Goal: Information Seeking & Learning: Learn about a topic

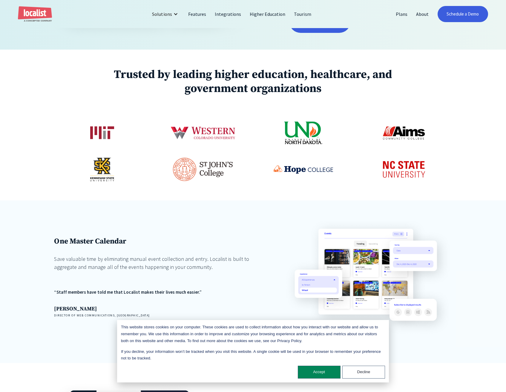
scroll to position [360, 0]
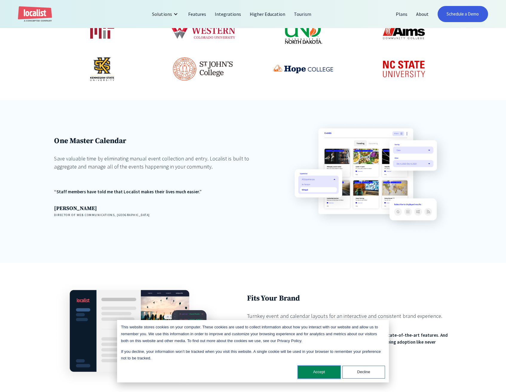
drag, startPoint x: 326, startPoint y: 373, endPoint x: 328, endPoint y: 359, distance: 14.5
click at [325, 373] on button "Accept" at bounding box center [319, 371] width 43 height 13
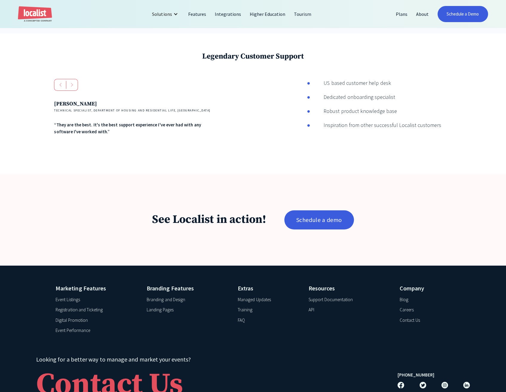
scroll to position [970, 0]
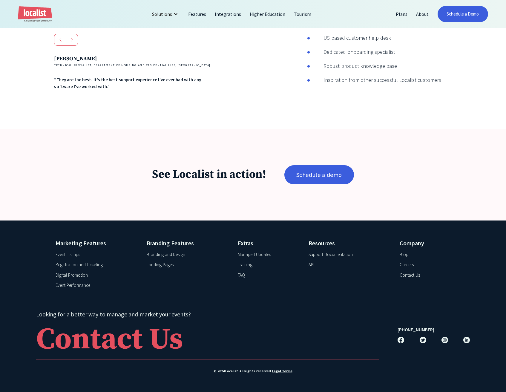
click at [314, 264] on div "API" at bounding box center [311, 264] width 6 height 7
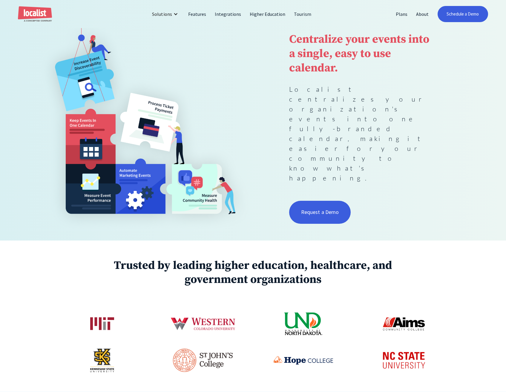
scroll to position [0, 0]
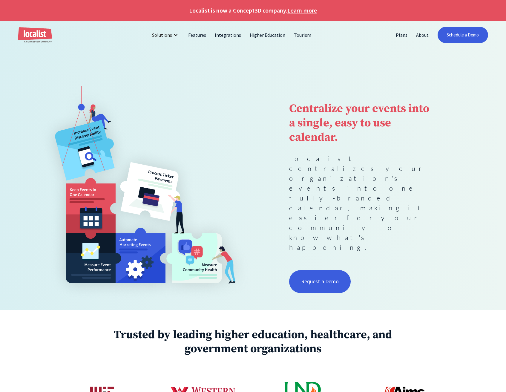
click at [329, 62] on div at bounding box center [253, 67] width 506 height 37
click at [223, 37] on link "Integrations" at bounding box center [228, 35] width 35 height 14
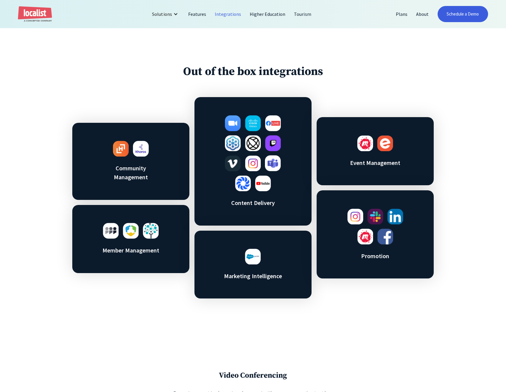
scroll to position [305, 0]
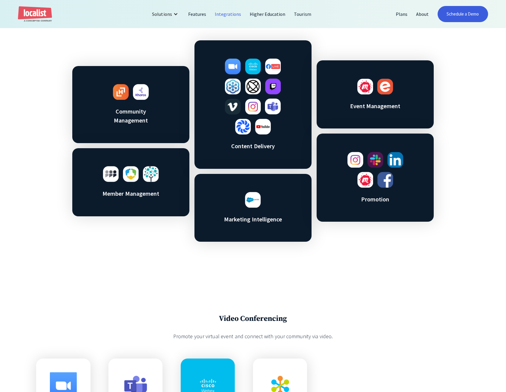
click at [255, 201] on img at bounding box center [253, 200] width 16 height 16
click at [254, 201] on img at bounding box center [253, 200] width 16 height 16
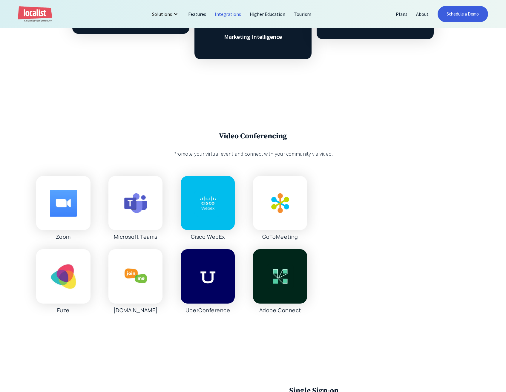
scroll to position [489, 0]
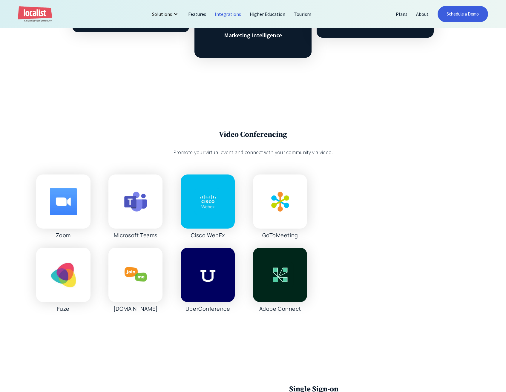
click at [155, 211] on div at bounding box center [135, 201] width 54 height 54
click at [84, 207] on div at bounding box center [63, 201] width 54 height 54
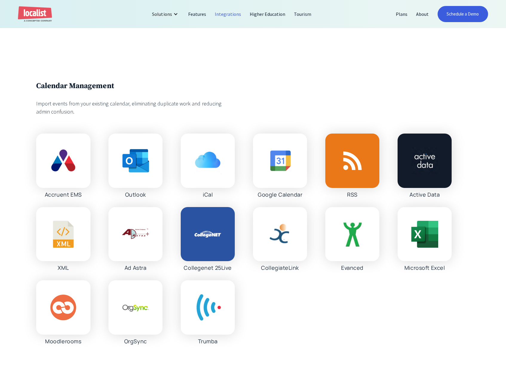
scroll to position [1056, 0]
click at [200, 237] on div at bounding box center [208, 234] width 54 height 54
click at [196, 232] on div at bounding box center [208, 234] width 54 height 54
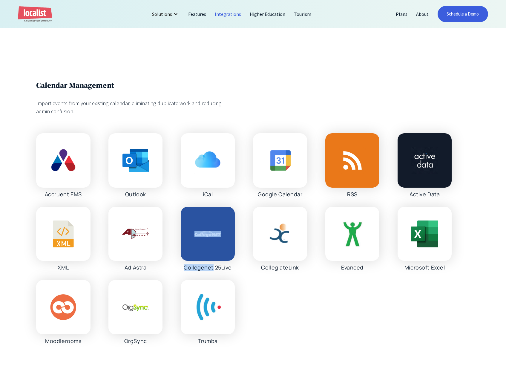
click at [196, 232] on div at bounding box center [208, 234] width 54 height 54
click at [214, 271] on div "Collegenet 25Live" at bounding box center [208, 267] width 48 height 7
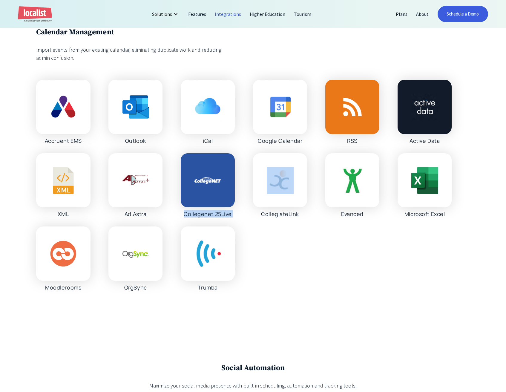
scroll to position [1182, 0]
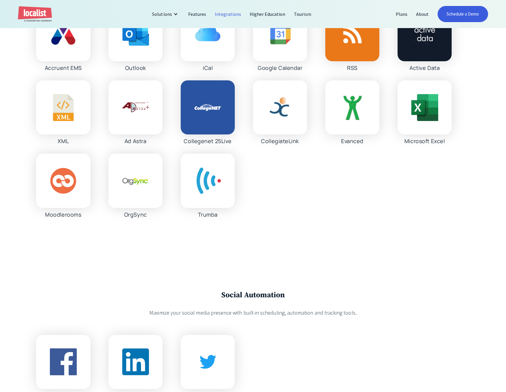
click at [209, 218] on div "Trumba" at bounding box center [208, 214] width 20 height 7
click at [210, 218] on div "Trumba" at bounding box center [208, 214] width 20 height 7
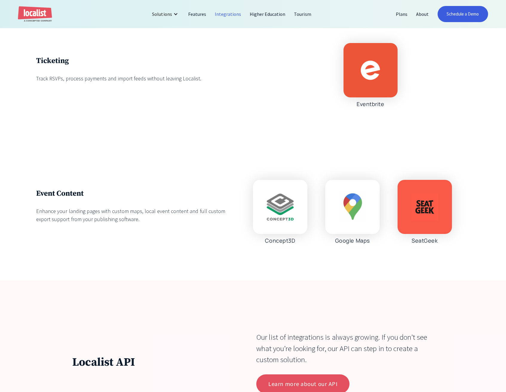
scroll to position [1721, 0]
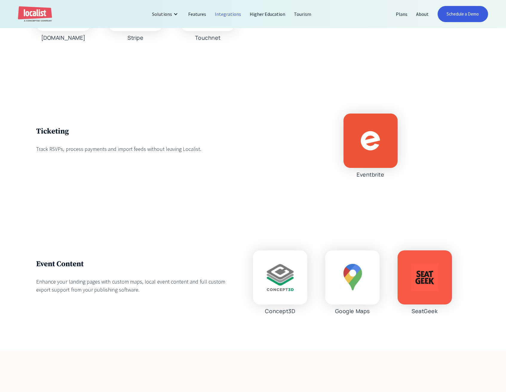
click at [118, 153] on div "Track RSVPs, process payments and import feeds without leaving Localist." at bounding box center [135, 149] width 199 height 8
click at [170, 153] on div "Track RSVPs, process payments and import feeds without leaving Localist." at bounding box center [135, 149] width 199 height 8
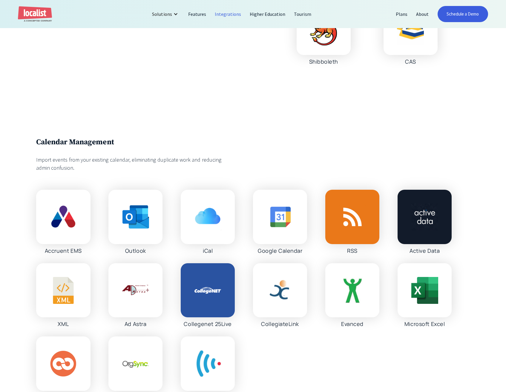
scroll to position [1162, 0]
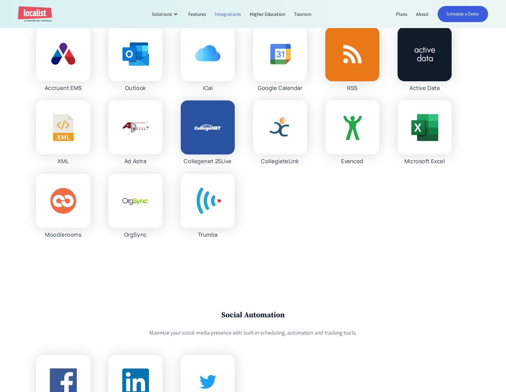
click at [176, 100] on div "Accruent EMS Outlook iCal Google Calendar RSS Active Data XML Ad Astra Collegen…" at bounding box center [243, 132] width 415 height 211
click at [176, 101] on div "Accruent EMS Outlook iCal Google Calendar RSS Active Data XML Ad Astra Collegen…" at bounding box center [243, 132] width 415 height 211
click at [278, 91] on div "Google Calendar" at bounding box center [280, 87] width 44 height 7
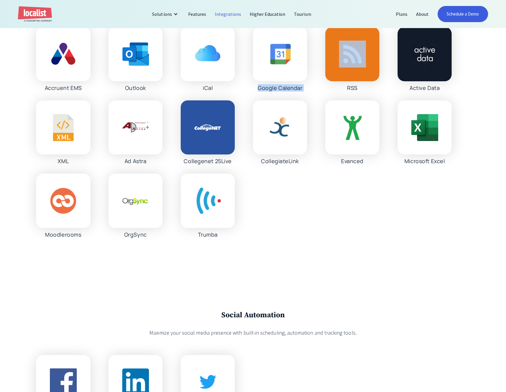
click at [278, 91] on div "Google Calendar" at bounding box center [280, 87] width 44 height 7
click at [350, 91] on div "RSS" at bounding box center [352, 59] width 54 height 64
click at [350, 91] on div "RSS" at bounding box center [352, 87] width 10 height 7
click at [428, 91] on div "Active Data" at bounding box center [424, 87] width 30 height 7
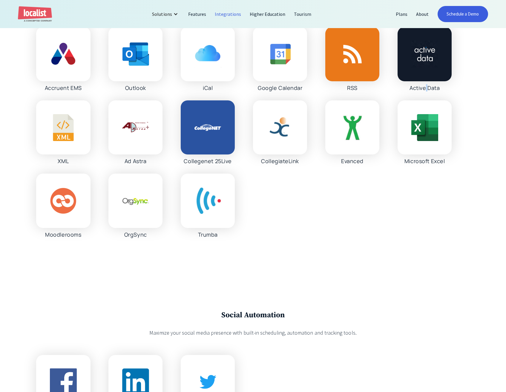
click at [428, 91] on div "Active Data" at bounding box center [424, 87] width 30 height 7
click at [438, 165] on div "Microsoft Excel" at bounding box center [424, 160] width 40 height 7
click at [437, 165] on div "Microsoft Excel" at bounding box center [424, 160] width 40 height 7
click at [348, 165] on div "Evanced" at bounding box center [352, 160] width 22 height 7
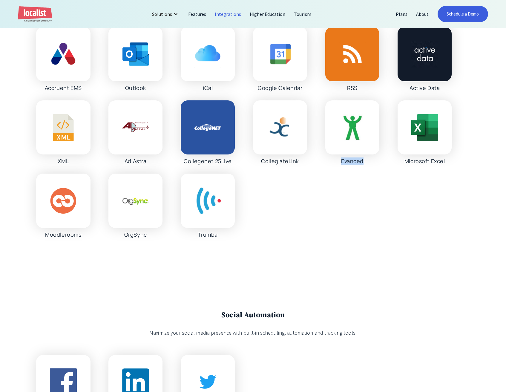
click at [348, 165] on div "Evanced" at bounding box center [352, 160] width 22 height 7
click at [299, 165] on div "CollegiateLink" at bounding box center [280, 160] width 38 height 7
click at [224, 165] on div "Collegenet 25Live" at bounding box center [208, 160] width 48 height 7
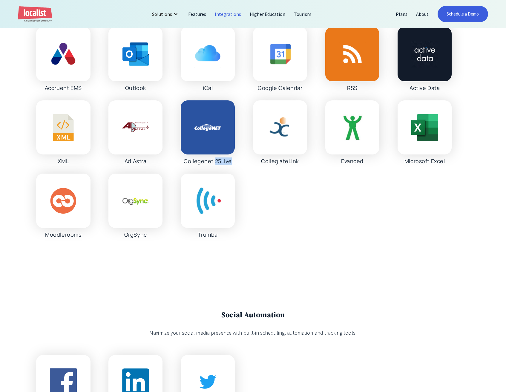
click at [224, 165] on div "Collegenet 25Live" at bounding box center [208, 160] width 48 height 7
click at [225, 165] on div "Collegenet 25Live" at bounding box center [208, 160] width 48 height 7
click at [142, 165] on div "Ad Astra" at bounding box center [136, 160] width 22 height 7
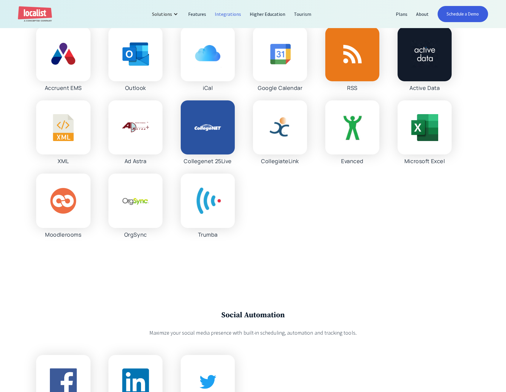
click at [63, 165] on div "XML" at bounding box center [63, 160] width 11 height 7
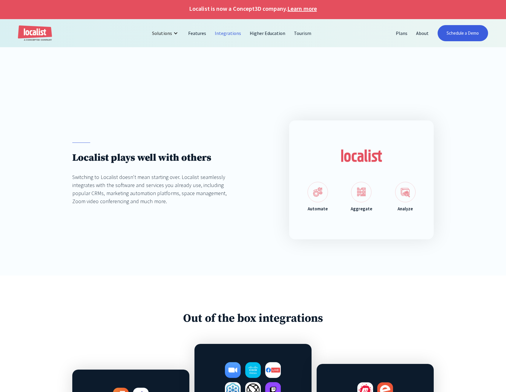
scroll to position [0, 0]
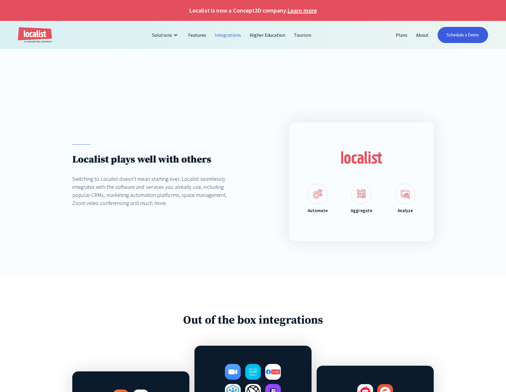
click at [153, 122] on div "Localist plays well with others Switching to Localist doesn't mean starting ove…" at bounding box center [253, 181] width 506 height 191
